Goal: Task Accomplishment & Management: Complete application form

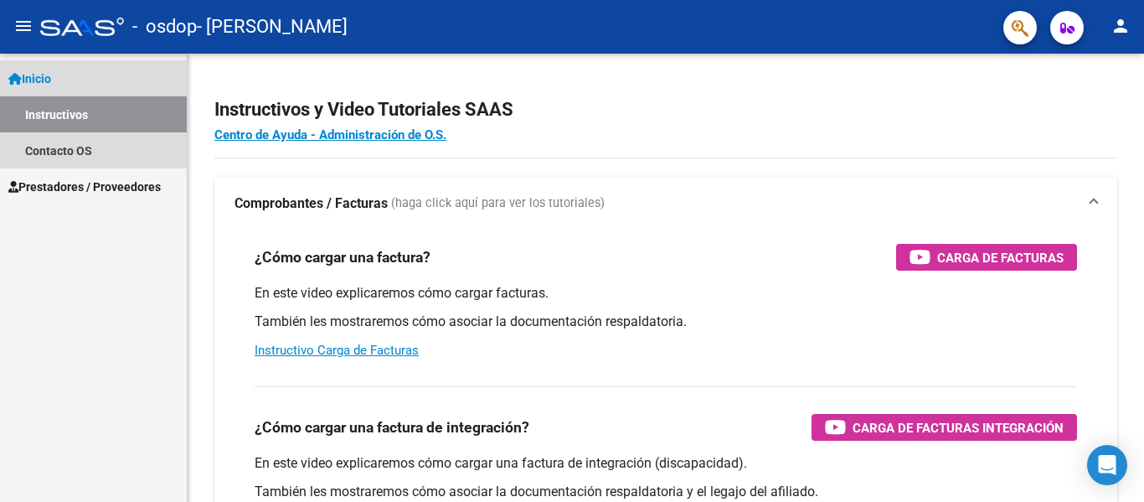
click at [135, 77] on link "Inicio" at bounding box center [93, 78] width 187 height 36
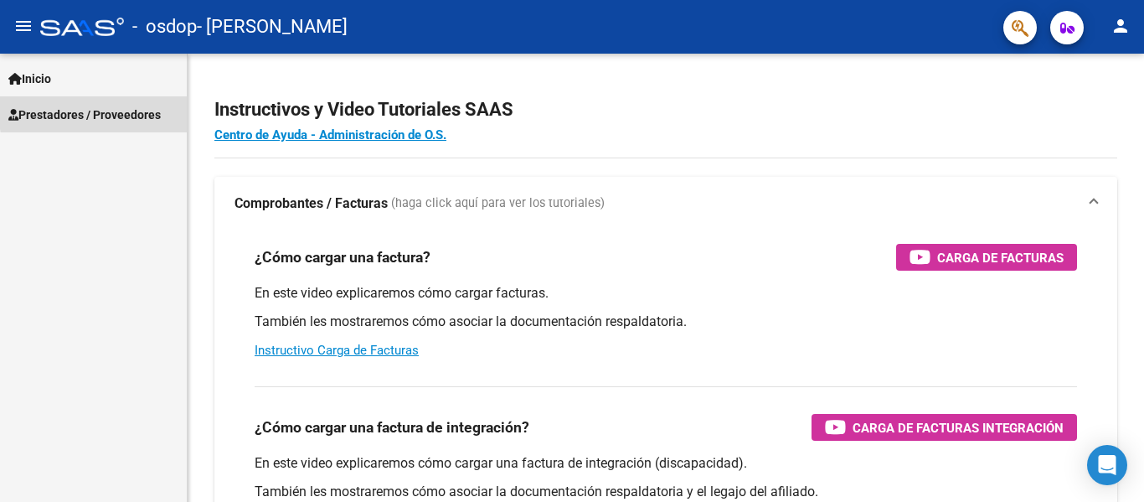
click at [150, 107] on span "Prestadores / Proveedores" at bounding box center [84, 115] width 152 height 18
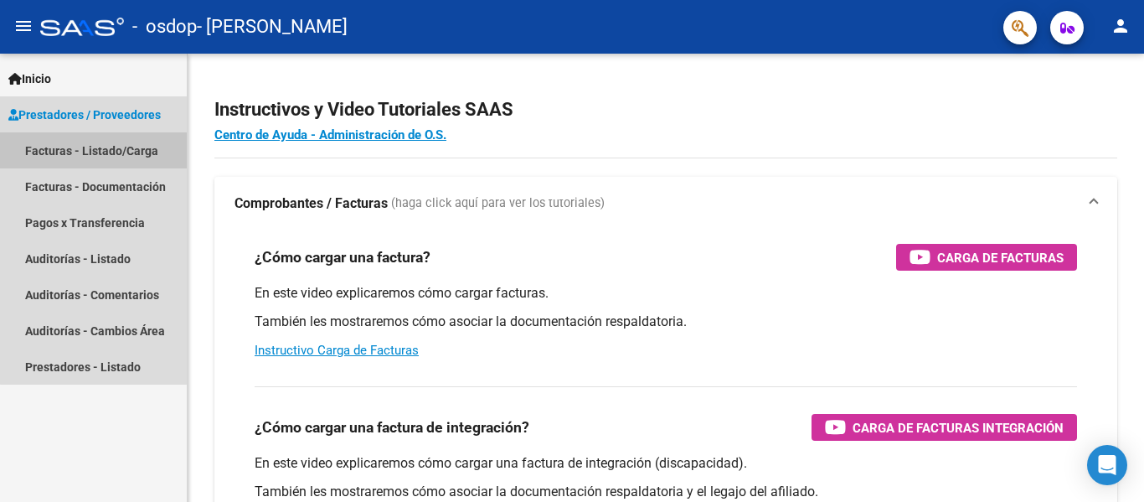
click at [141, 147] on link "Facturas - Listado/Carga" at bounding box center [93, 150] width 187 height 36
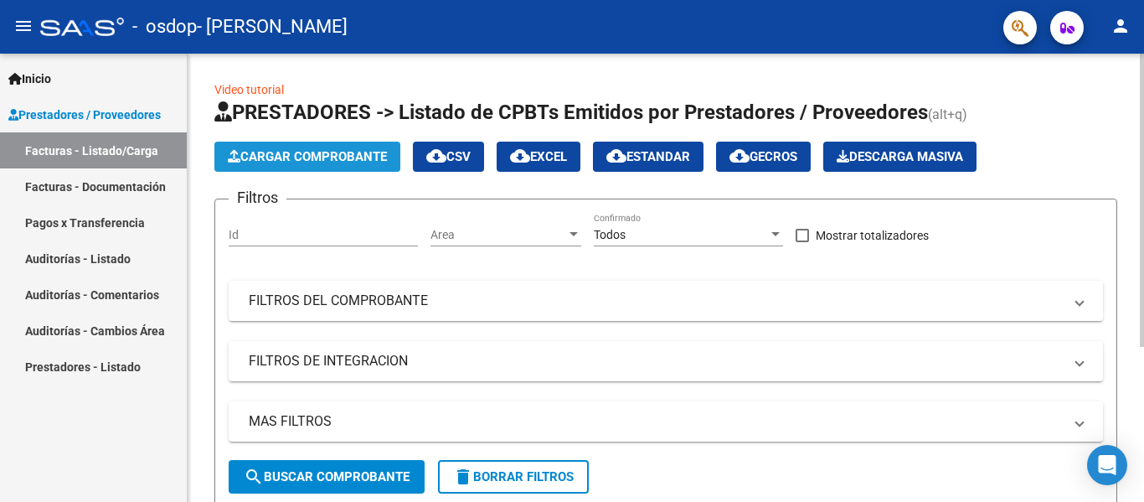
click at [356, 147] on button "Cargar Comprobante" at bounding box center [307, 157] width 186 height 30
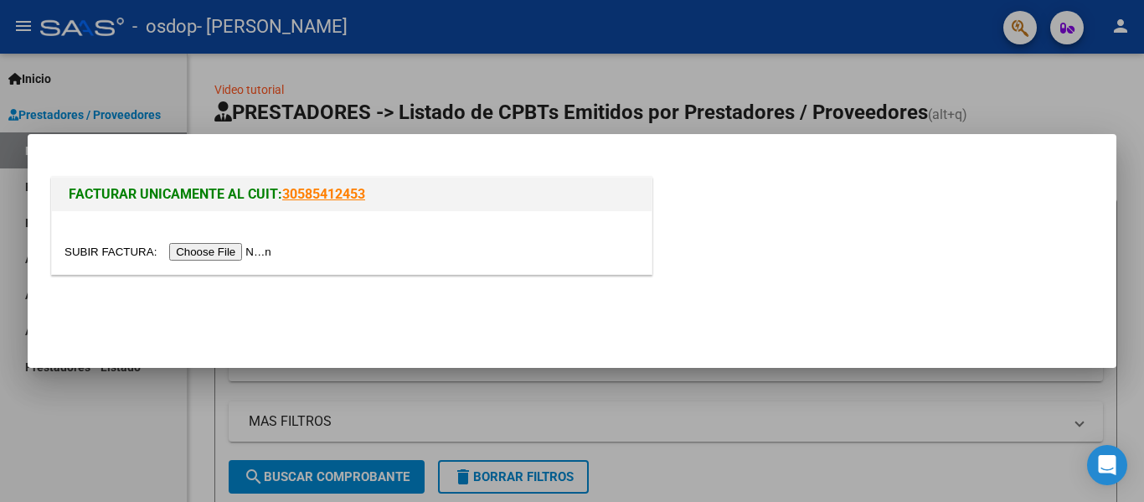
click at [239, 243] on input "file" at bounding box center [170, 252] width 212 height 18
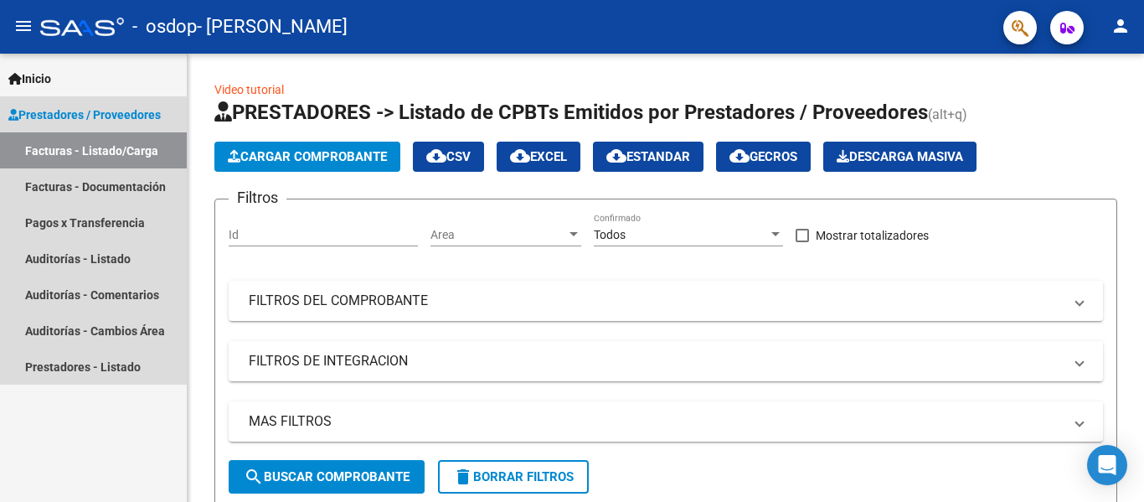
click at [149, 147] on link "Facturas - Listado/Carga" at bounding box center [93, 150] width 187 height 36
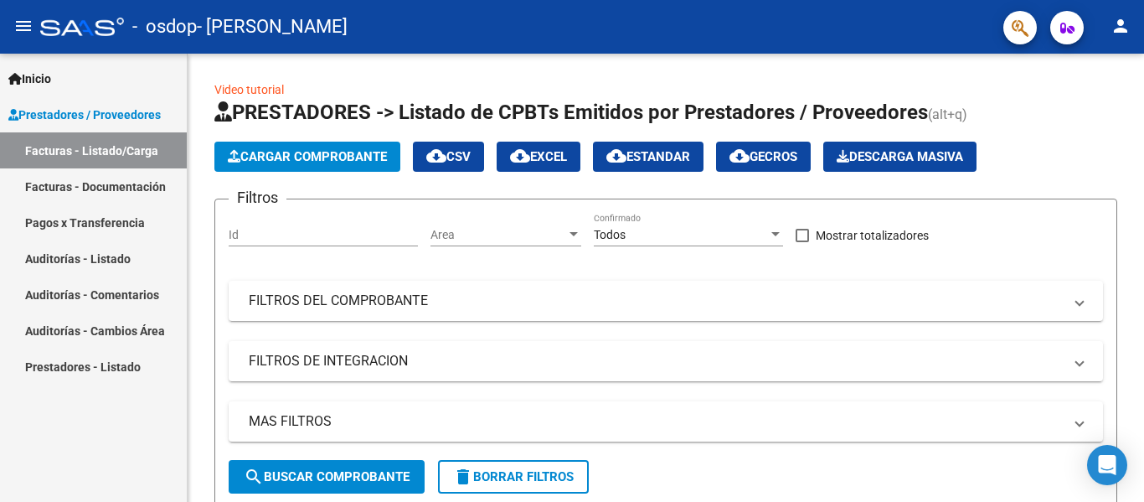
drag, startPoint x: 149, startPoint y: 147, endPoint x: 122, endPoint y: 88, distance: 65.2
click at [122, 88] on mat-nav-list "Inicio Instructivos Contacto OS Prestadores / Proveedores Facturas - Listado/Ca…" at bounding box center [93, 219] width 187 height 331
click at [122, 88] on link "Inicio" at bounding box center [93, 78] width 187 height 36
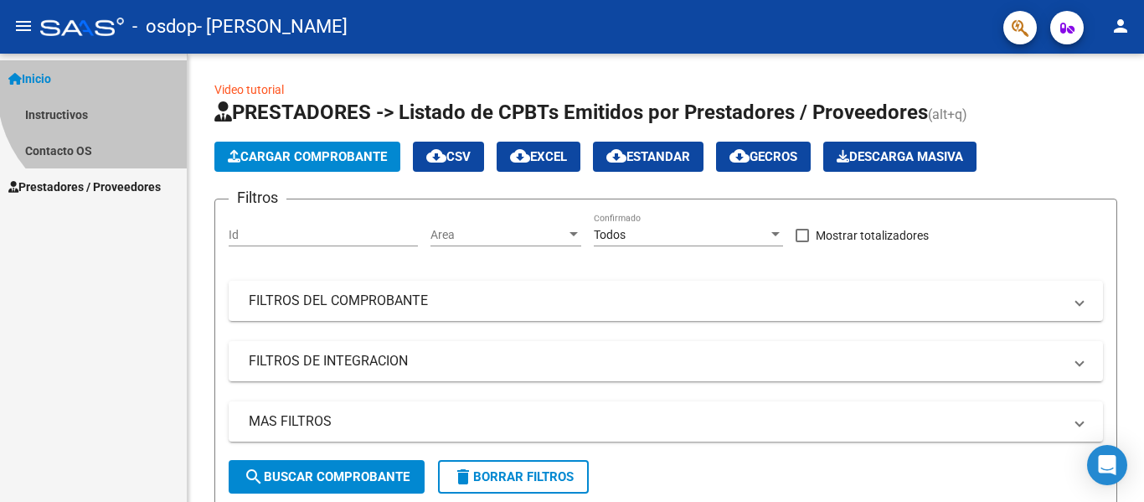
click at [122, 88] on link "Inicio" at bounding box center [93, 78] width 187 height 36
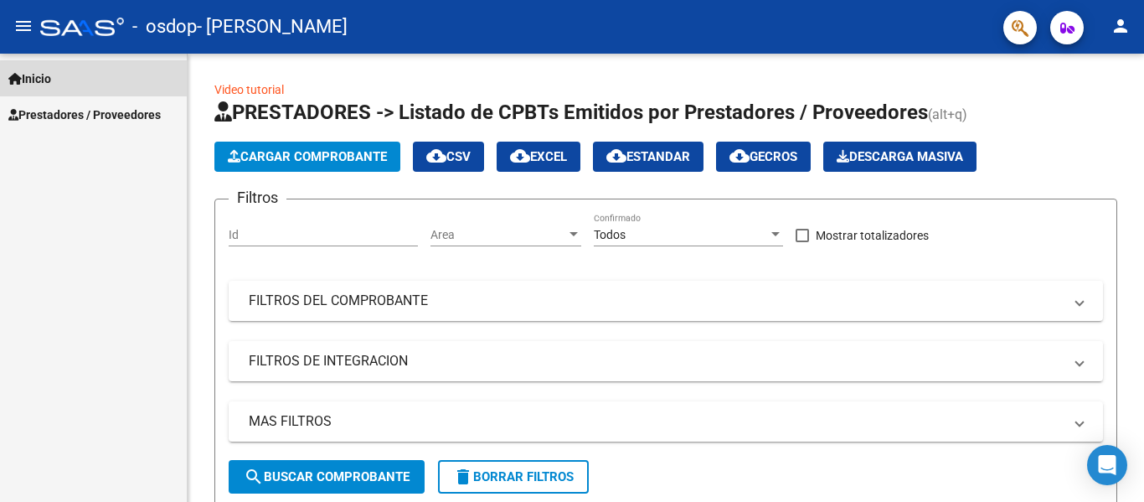
click at [121, 85] on link "Inicio" at bounding box center [93, 78] width 187 height 36
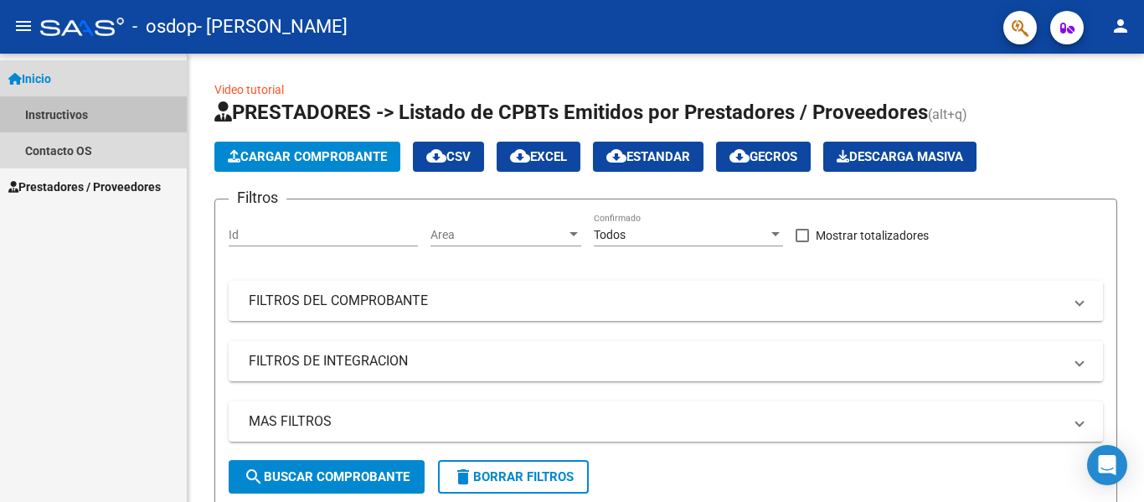
click at [107, 111] on link "Instructivos" at bounding box center [93, 114] width 187 height 36
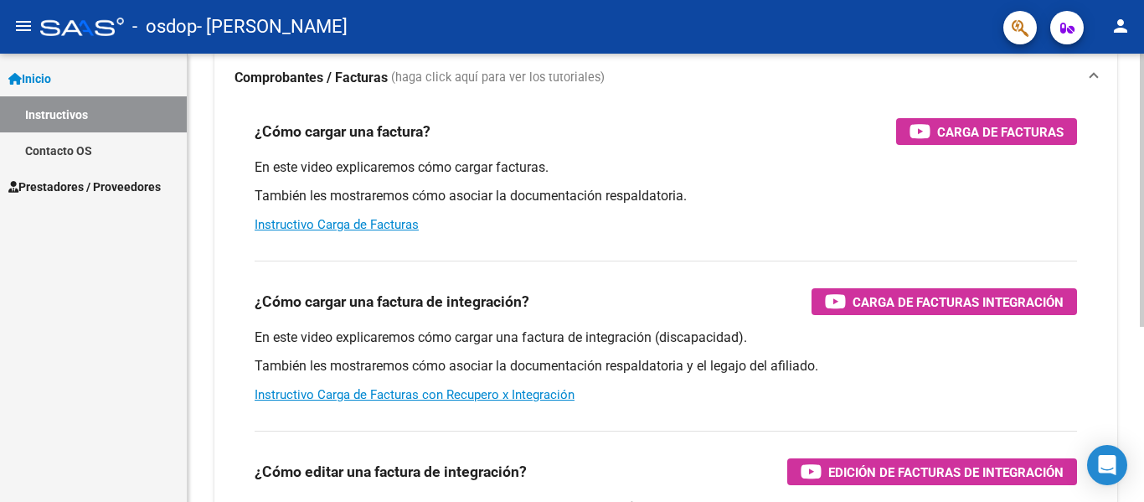
scroll to position [126, 0]
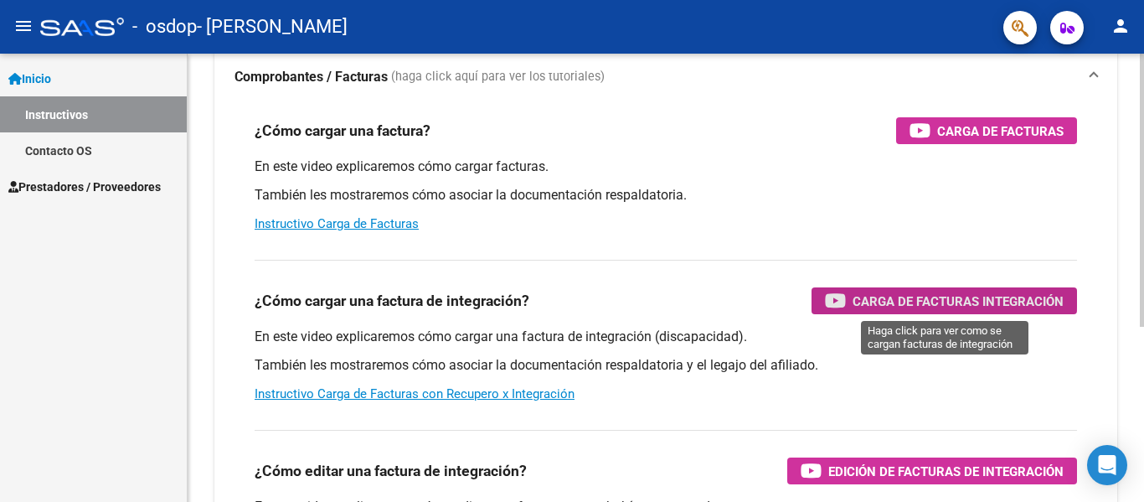
click at [897, 289] on div "Carga de Facturas Integración" at bounding box center [944, 300] width 239 height 27
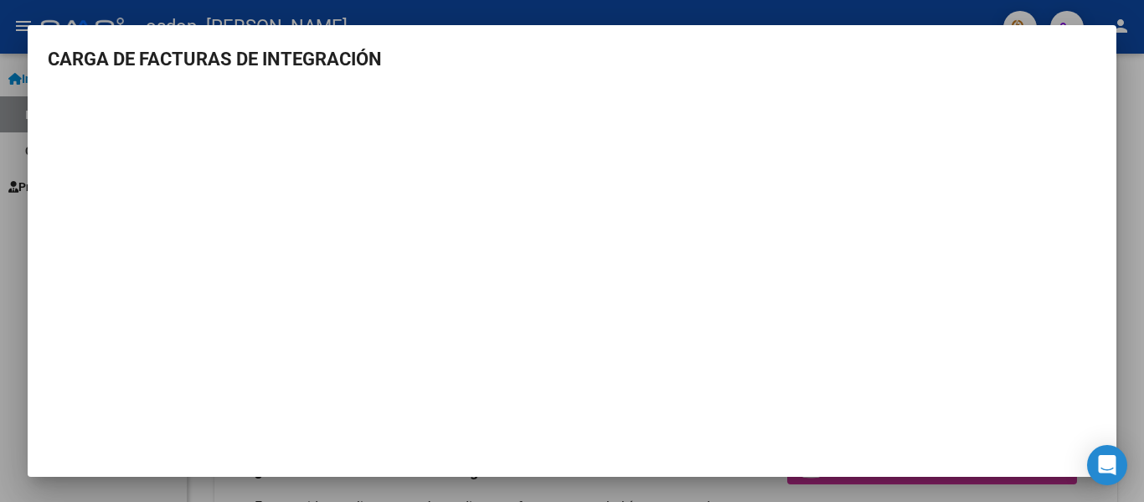
click at [1143, 168] on div at bounding box center [572, 251] width 1144 height 502
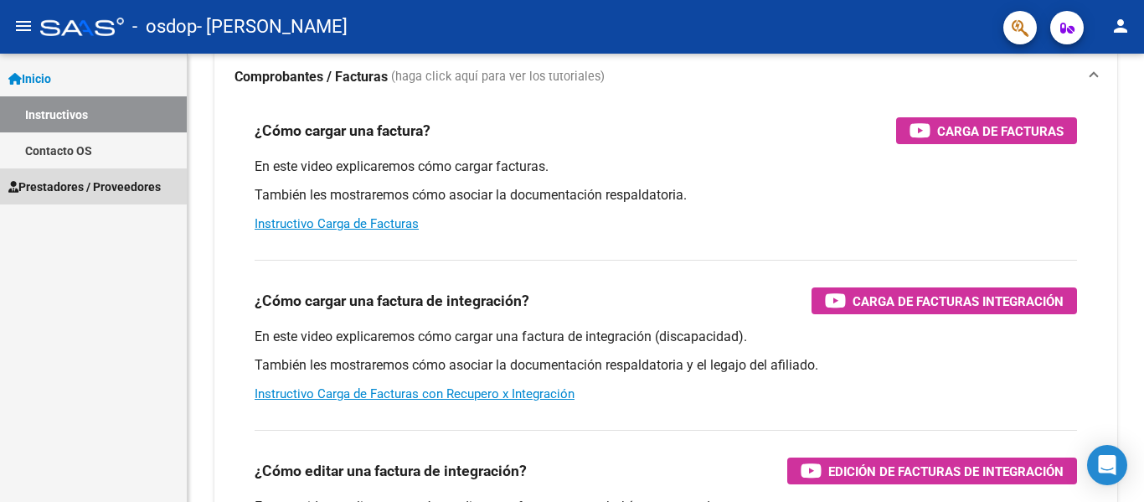
click at [95, 202] on link "Prestadores / Proveedores" at bounding box center [93, 186] width 187 height 36
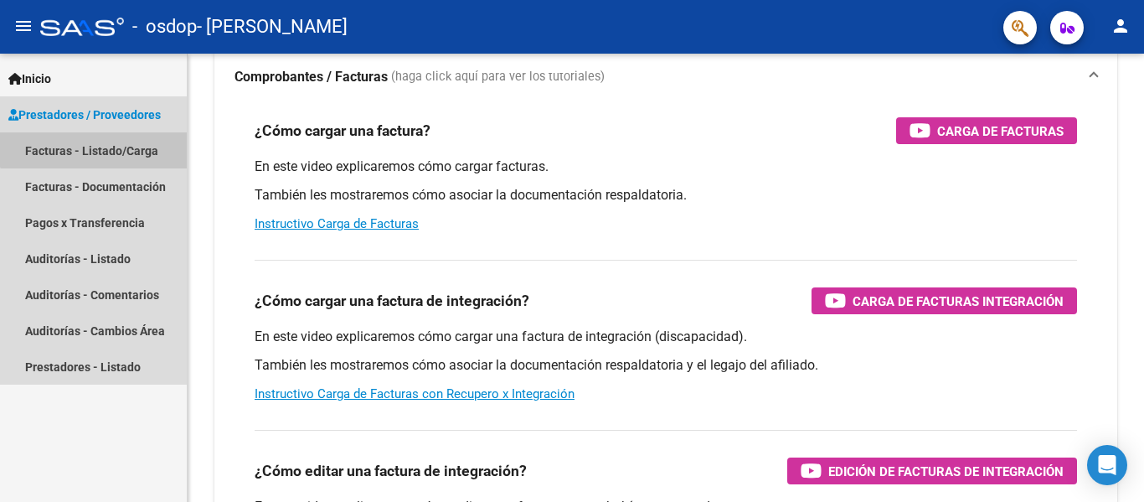
click at [111, 143] on link "Facturas - Listado/Carga" at bounding box center [93, 150] width 187 height 36
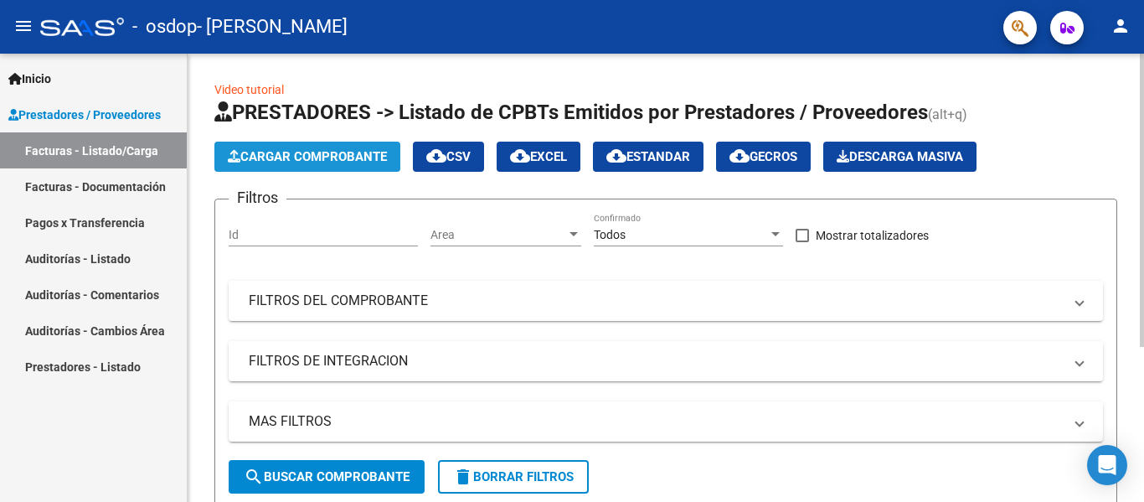
click at [279, 164] on button "Cargar Comprobante" at bounding box center [307, 157] width 186 height 30
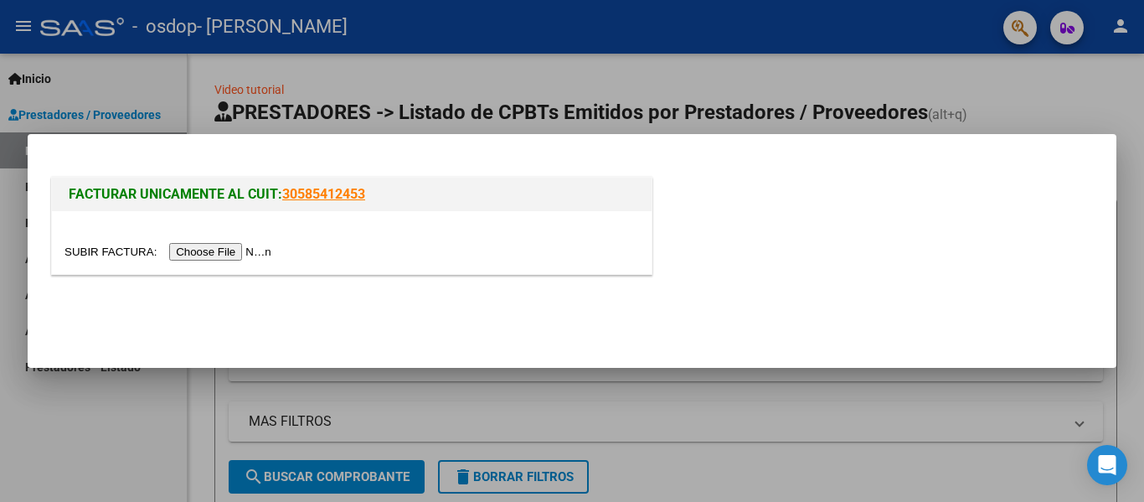
click at [252, 250] on input "file" at bounding box center [170, 252] width 212 height 18
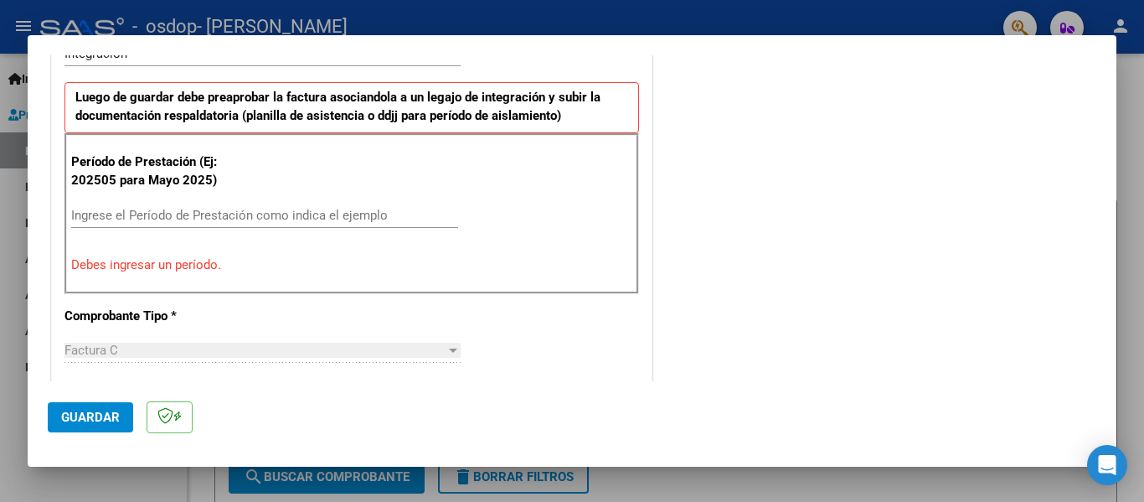
scroll to position [444, 0]
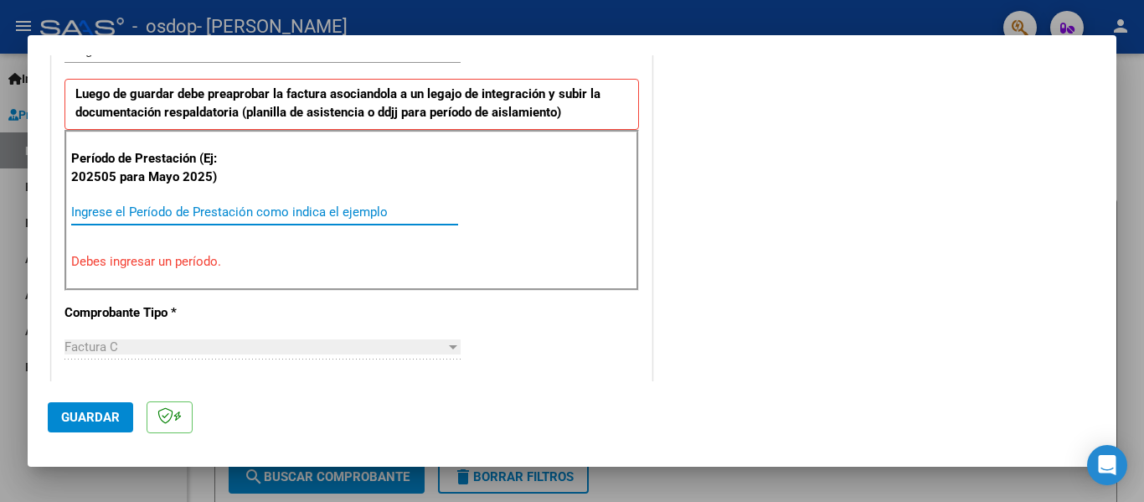
click at [231, 210] on input "Ingrese el Período de Prestación como indica el ejemplo" at bounding box center [264, 211] width 387 height 15
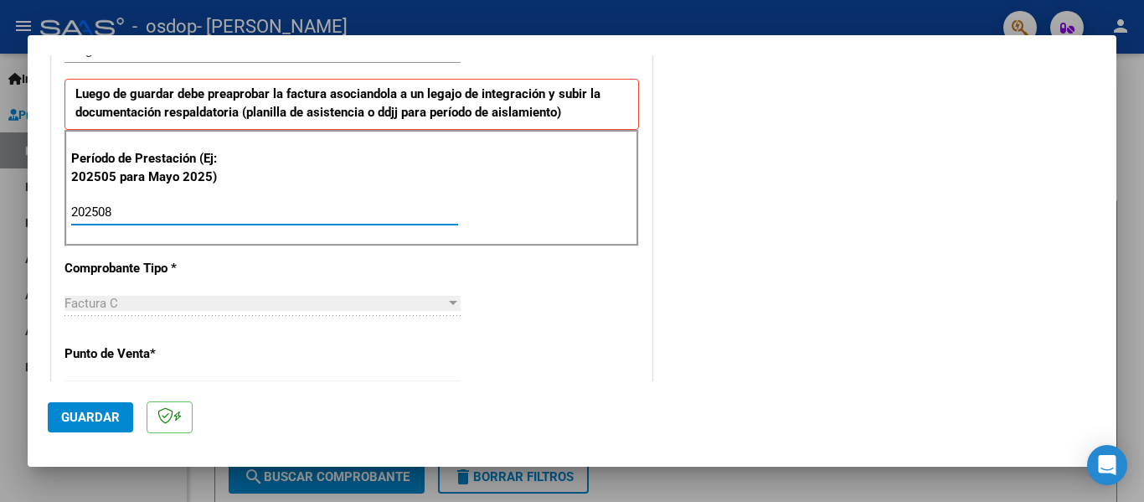
type input "202508"
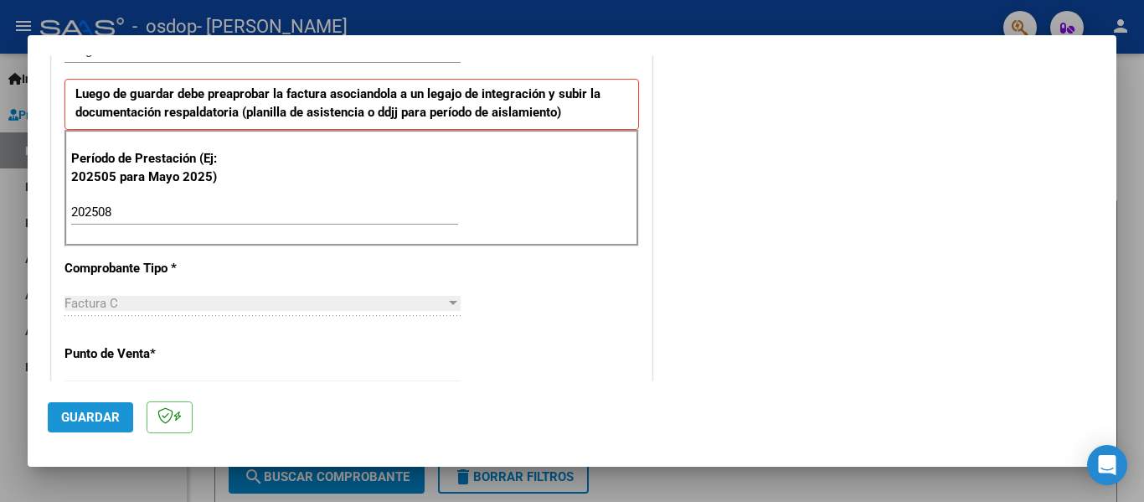
click at [76, 426] on button "Guardar" at bounding box center [90, 417] width 85 height 30
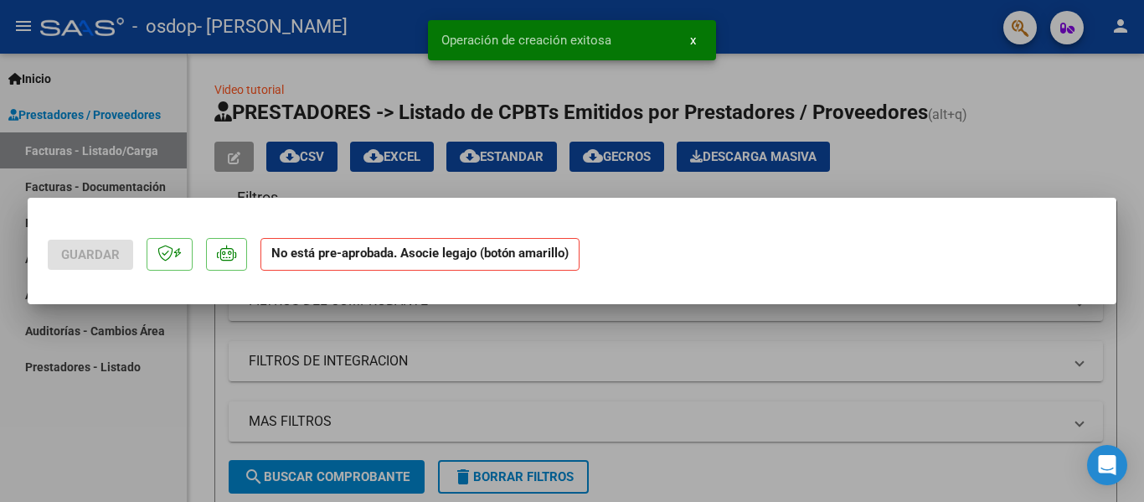
scroll to position [0, 0]
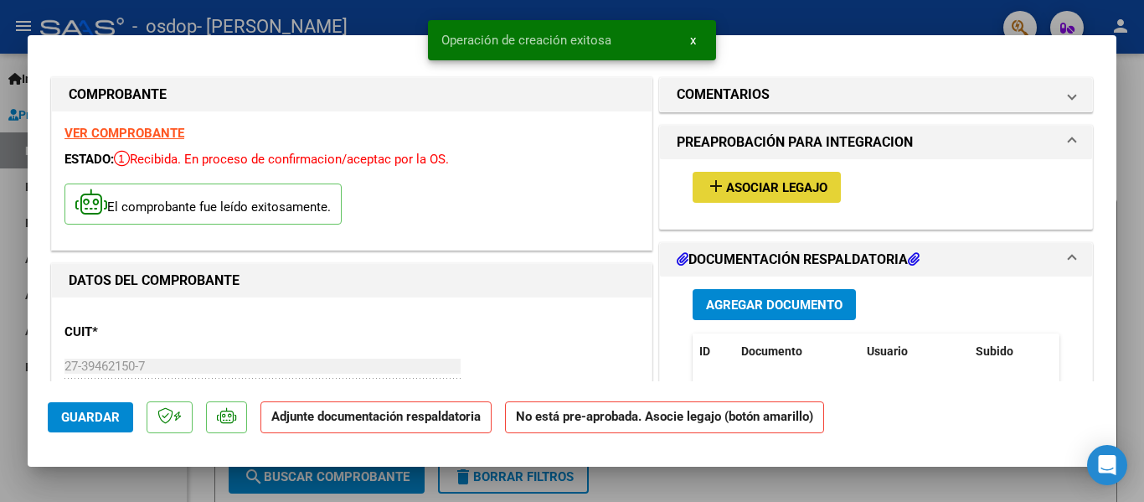
click at [753, 188] on span "Asociar Legajo" at bounding box center [776, 187] width 101 height 15
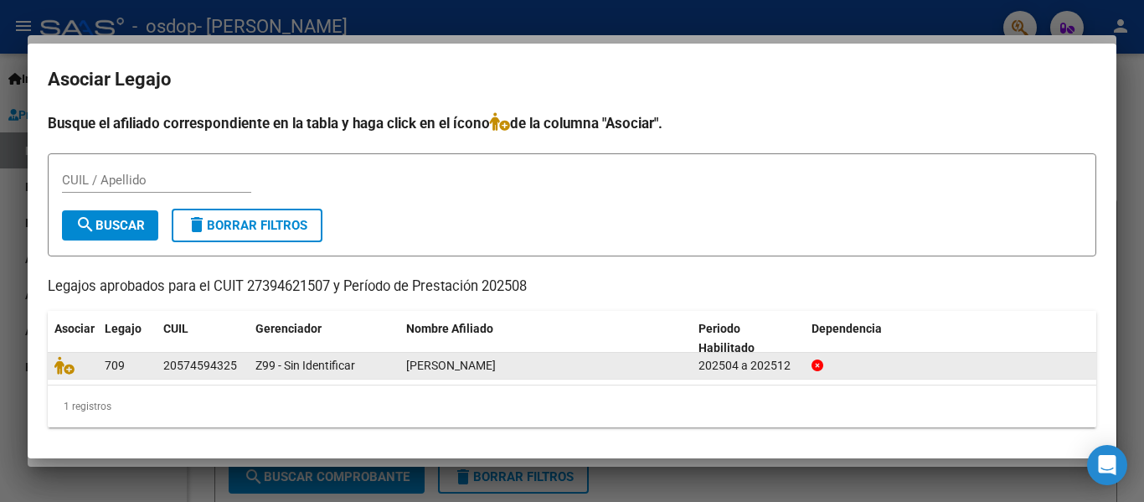
click at [394, 364] on datatable-body-cell "Z99 - Sin Identificar" at bounding box center [324, 366] width 151 height 26
click at [780, 374] on div "202504 a 202512" at bounding box center [748, 365] width 100 height 19
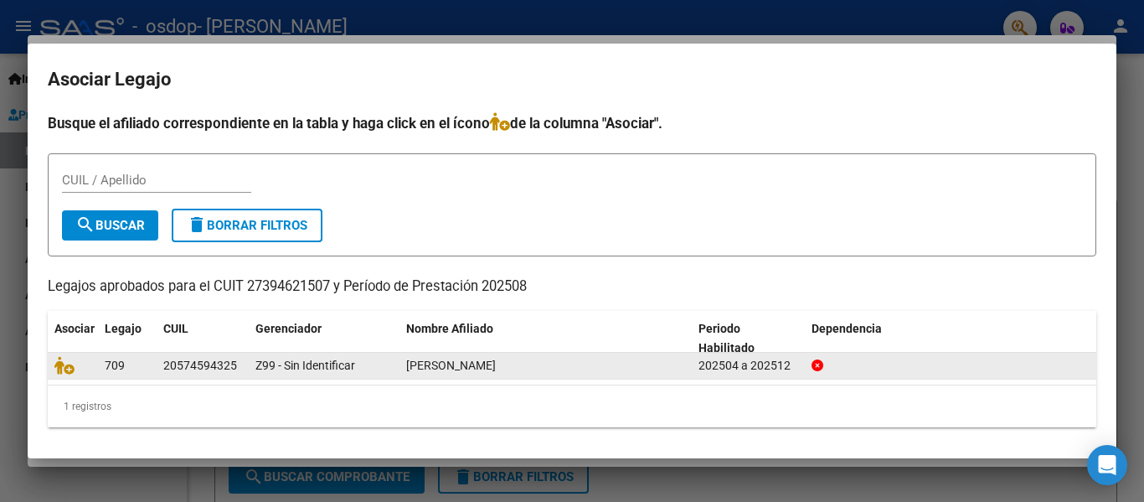
click at [780, 374] on div "202504 a 202512" at bounding box center [748, 365] width 100 height 19
click at [73, 365] on icon at bounding box center [64, 365] width 20 height 18
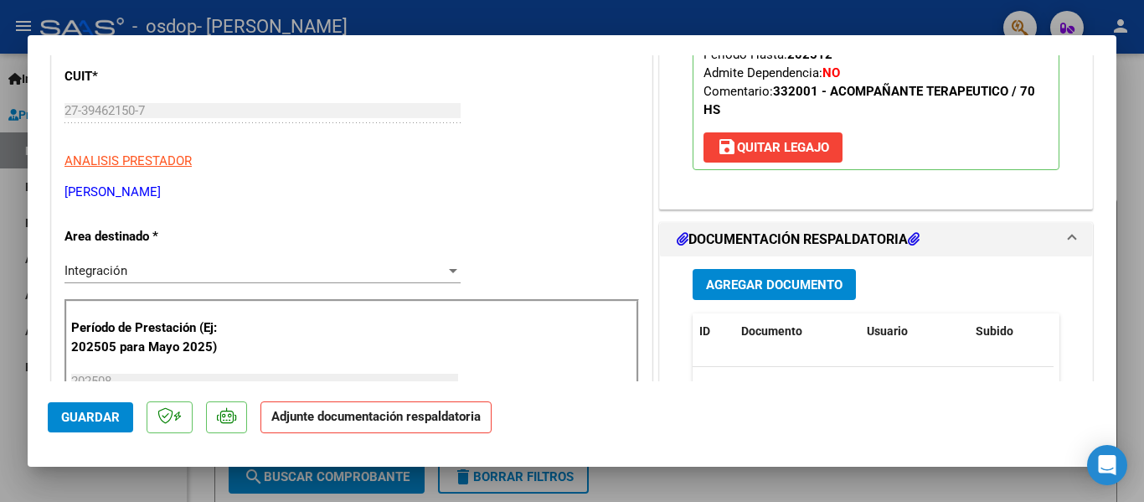
scroll to position [265, 0]
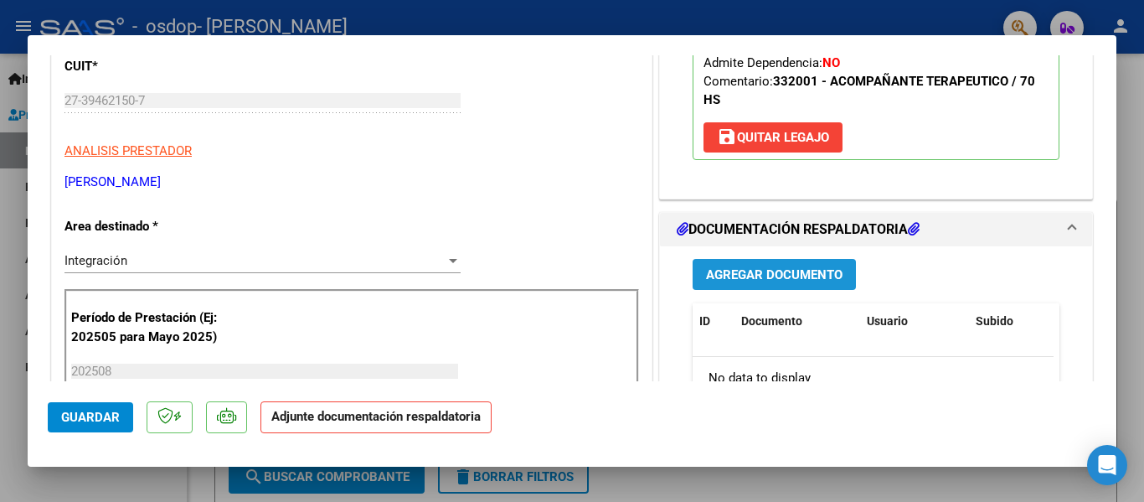
click at [822, 274] on span "Agregar Documento" at bounding box center [774, 274] width 136 height 15
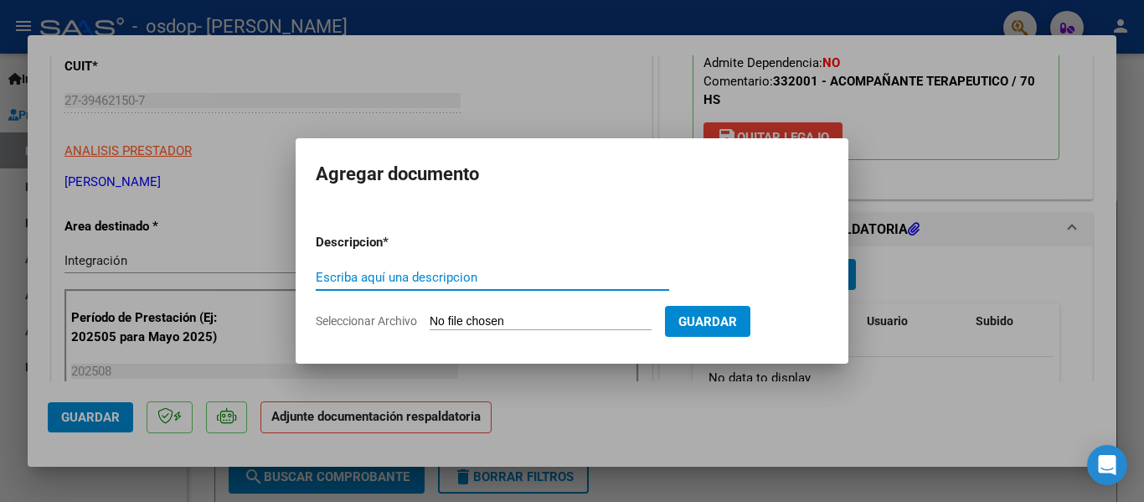
click at [477, 281] on input "Escriba aquí una descripcion" at bounding box center [492, 277] width 353 height 15
type input "Asistencia Agosto"
click at [496, 317] on input "Seleccionar Archivo" at bounding box center [541, 322] width 222 height 16
type input "C:\fakepath\ASISTENCIA AGOSTO.pdf"
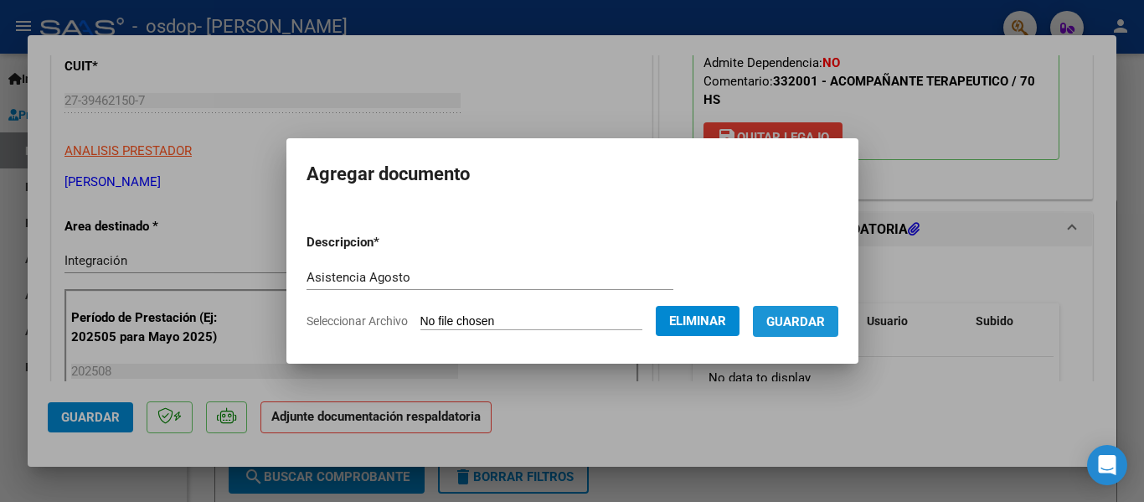
click at [811, 324] on span "Guardar" at bounding box center [795, 321] width 59 height 15
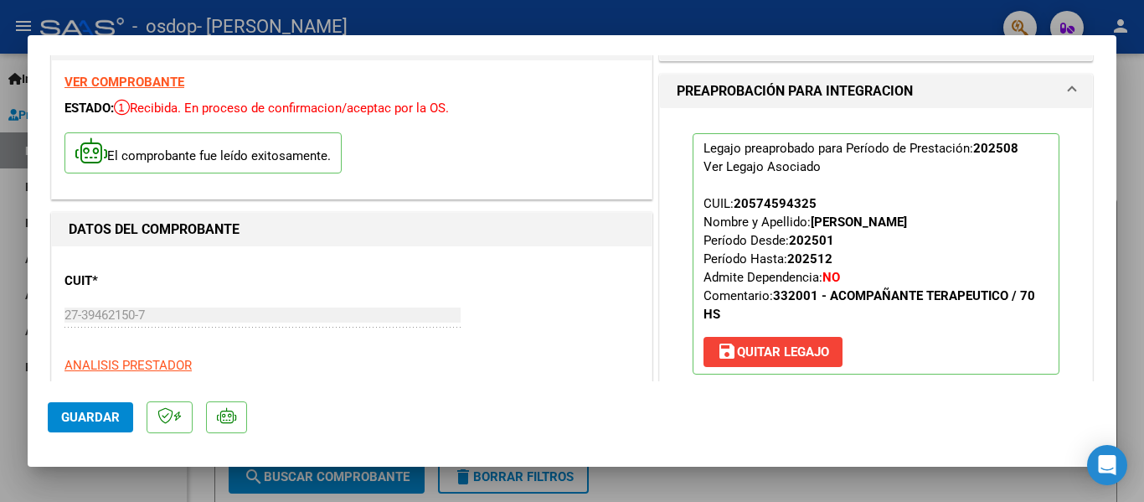
scroll to position [0, 0]
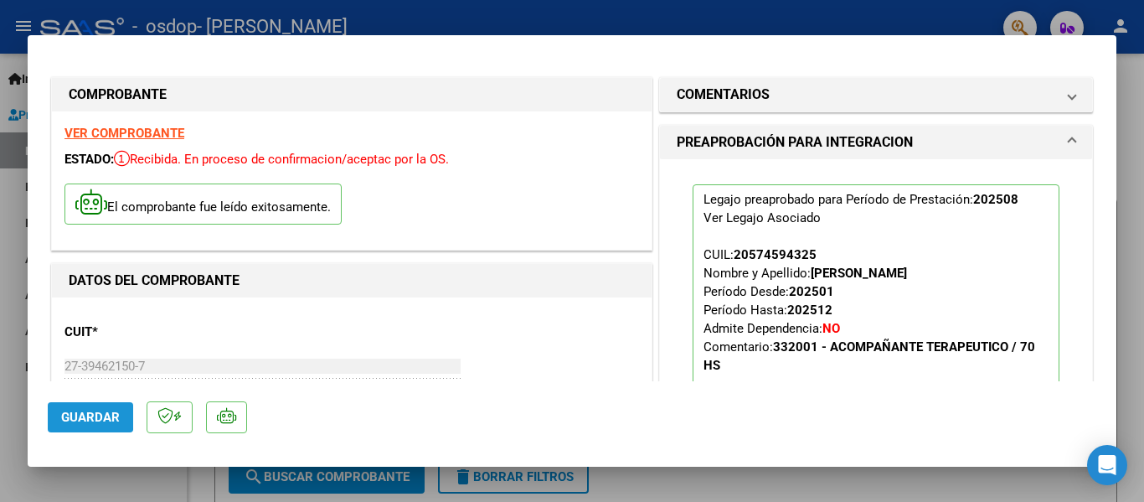
click at [64, 413] on span "Guardar" at bounding box center [90, 416] width 59 height 15
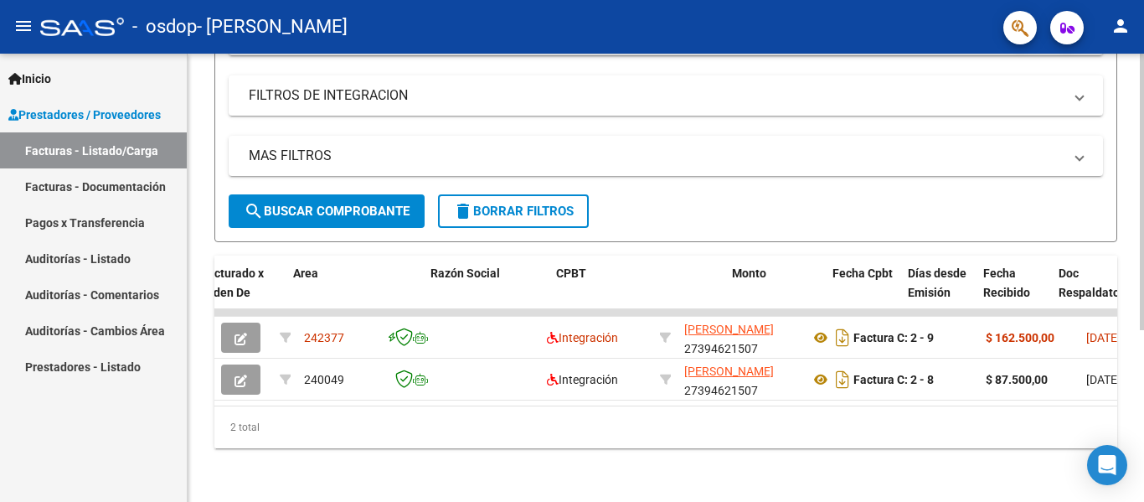
scroll to position [0, 254]
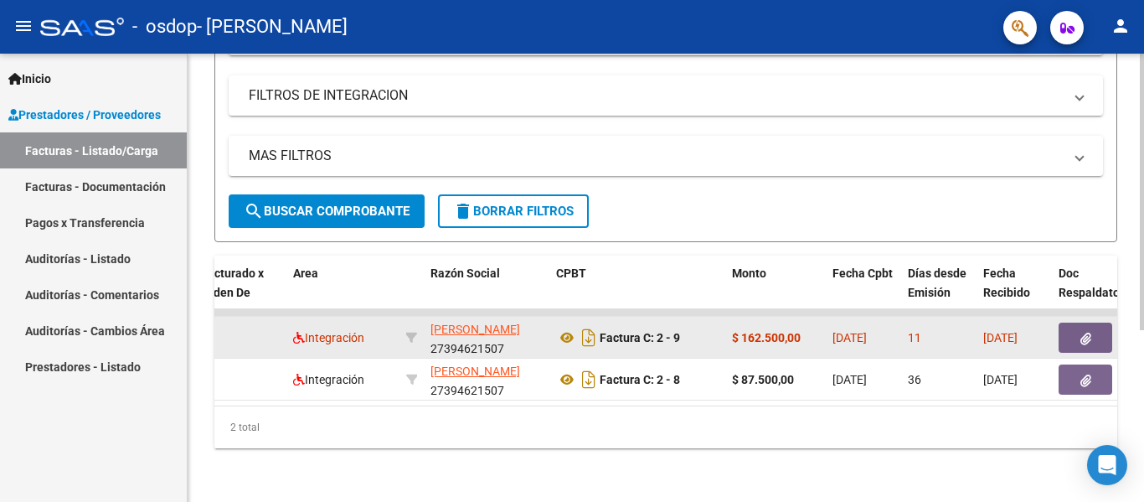
click at [418, 321] on datatable-body-cell at bounding box center [411, 337] width 24 height 41
click at [370, 328] on div "Integración" at bounding box center [343, 337] width 100 height 19
click at [319, 331] on span "Integración" at bounding box center [328, 337] width 71 height 13
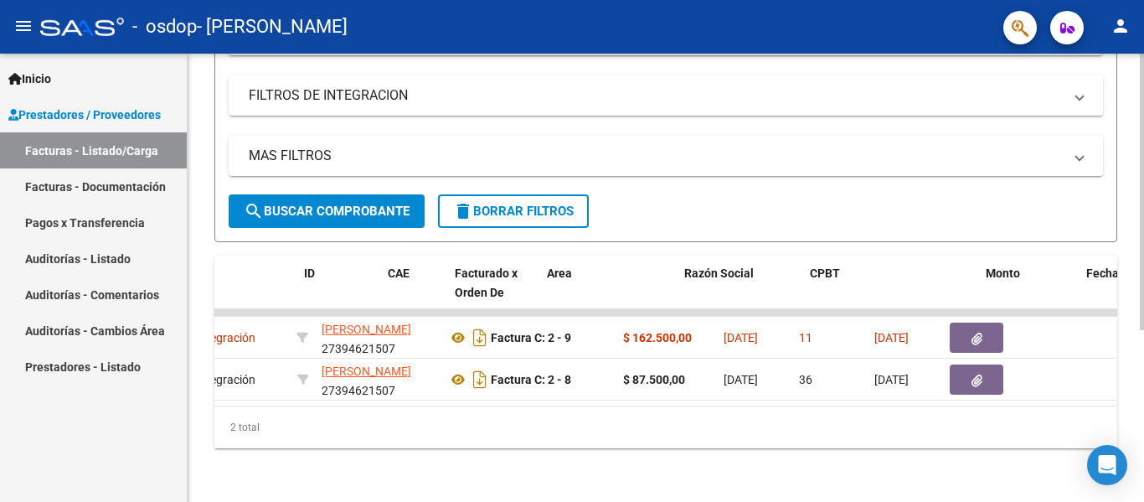
scroll to position [0, 0]
